Goal: Use online tool/utility: Utilize a website feature to perform a specific function

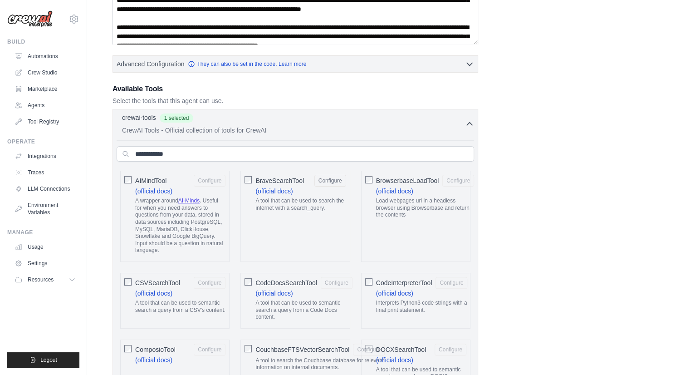
scroll to position [27, 0]
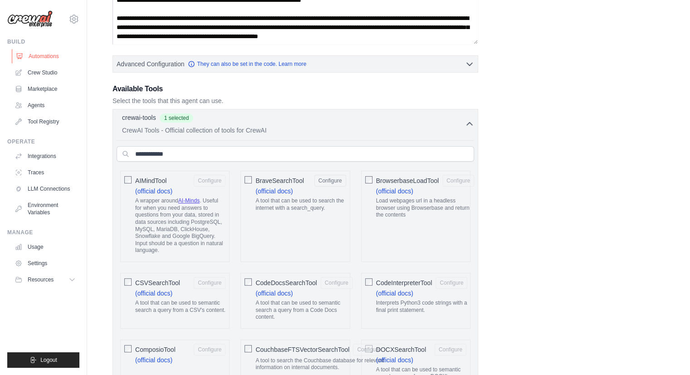
click at [46, 57] on link "Automations" at bounding box center [46, 56] width 68 height 15
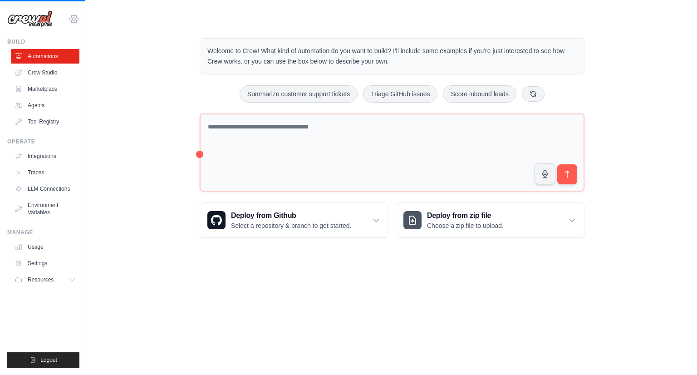
click at [73, 15] on icon at bounding box center [74, 19] width 8 height 8
click at [49, 75] on link "Crew Studio" at bounding box center [46, 72] width 68 height 15
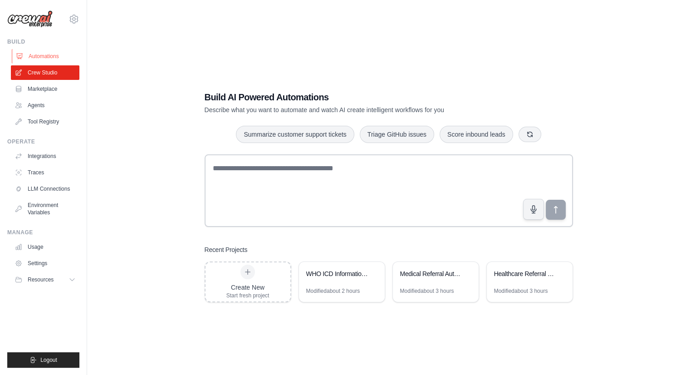
click at [49, 54] on link "Automations" at bounding box center [46, 56] width 68 height 15
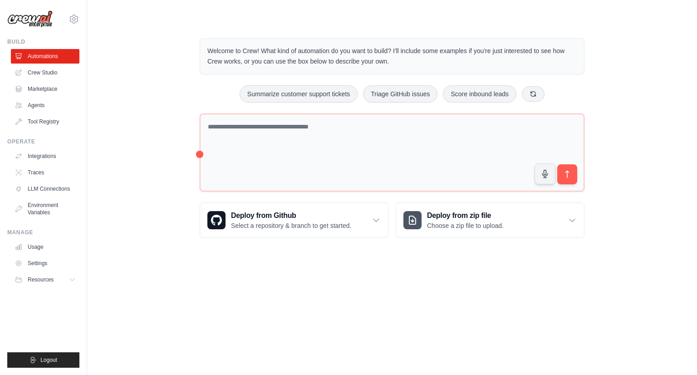
click at [130, 81] on div "Welcome to Crew! What kind of automation do you want to build? I'll include som…" at bounding box center [392, 138] width 581 height 229
click at [71, 17] on icon at bounding box center [74, 19] width 8 height 8
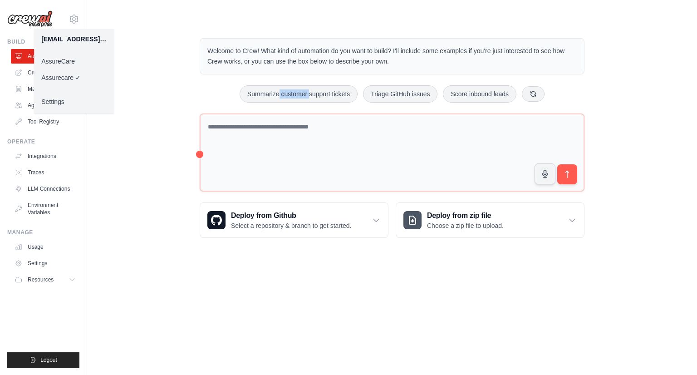
click at [71, 60] on link "AssureCare" at bounding box center [74, 61] width 80 height 16
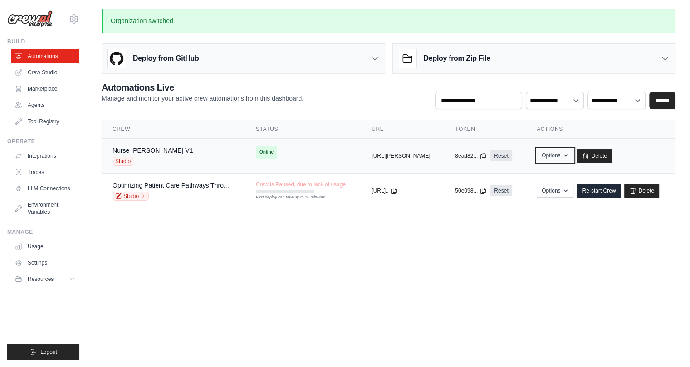
click at [573, 156] on button "Options" at bounding box center [555, 156] width 37 height 14
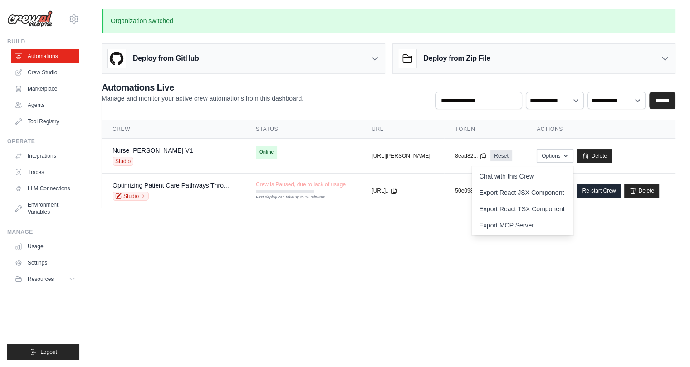
click at [390, 258] on body "[EMAIL_ADDRESS][DOMAIN_NAME] AssureCare ✓ Assurecare Settings Build Automations" at bounding box center [345, 183] width 690 height 367
